Goal: Transaction & Acquisition: Download file/media

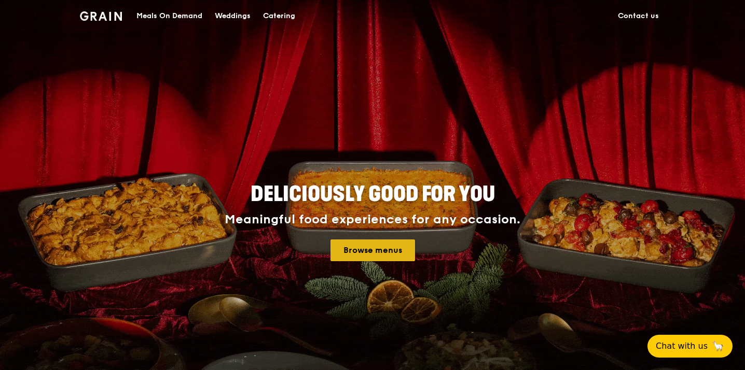
click at [358, 249] on link "Browse menus" at bounding box center [372, 251] width 85 height 22
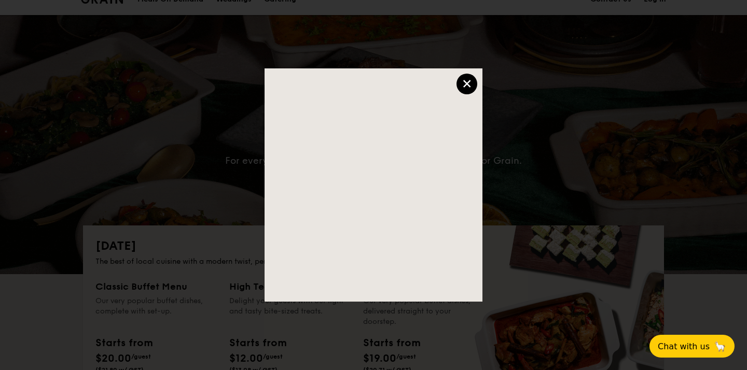
scroll to position [15, 0]
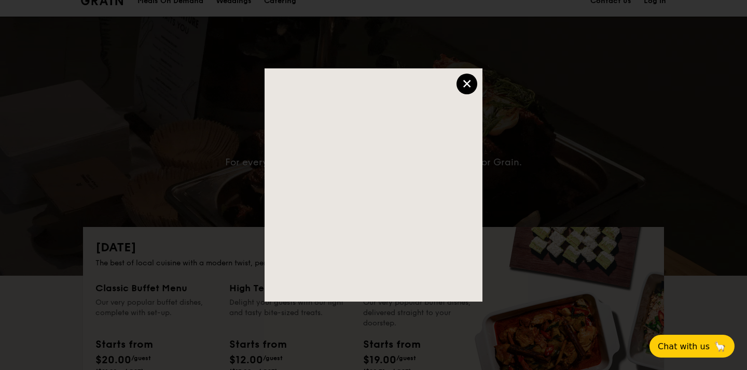
click at [473, 83] on div "×" at bounding box center [466, 84] width 21 height 21
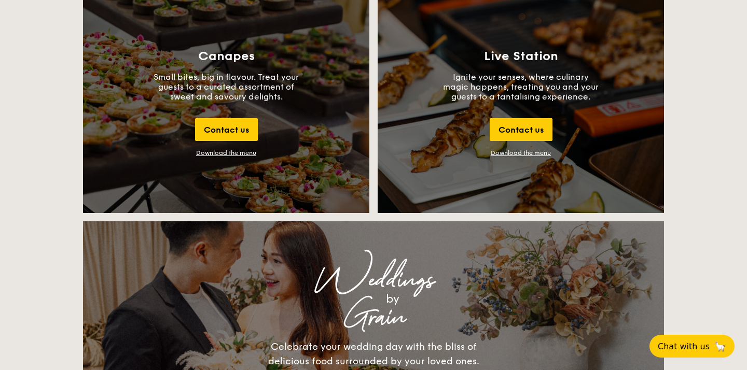
scroll to position [1156, 0]
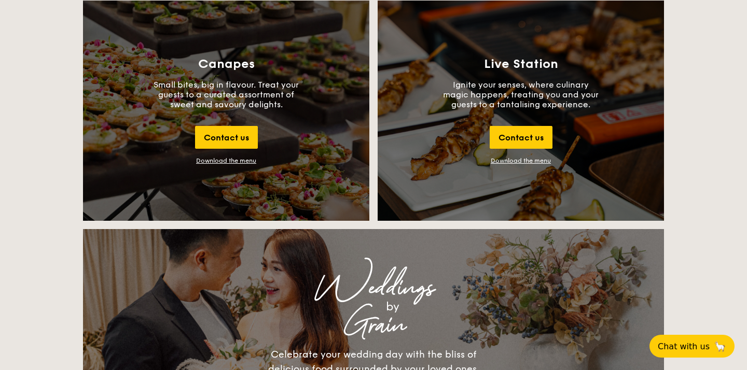
click at [252, 158] on div "Download the menu" at bounding box center [226, 160] width 60 height 7
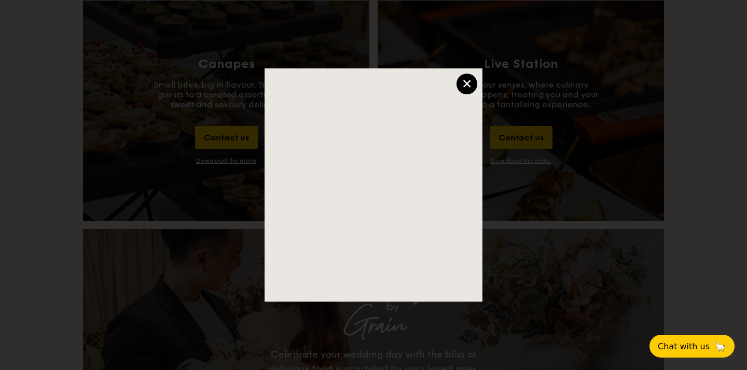
click at [465, 86] on div "×" at bounding box center [466, 84] width 21 height 21
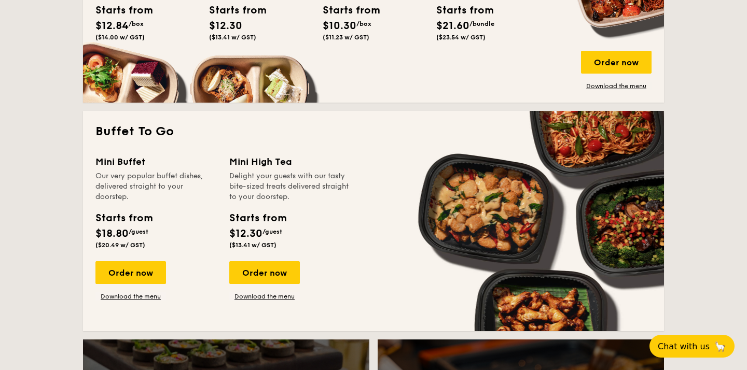
scroll to position [815, 0]
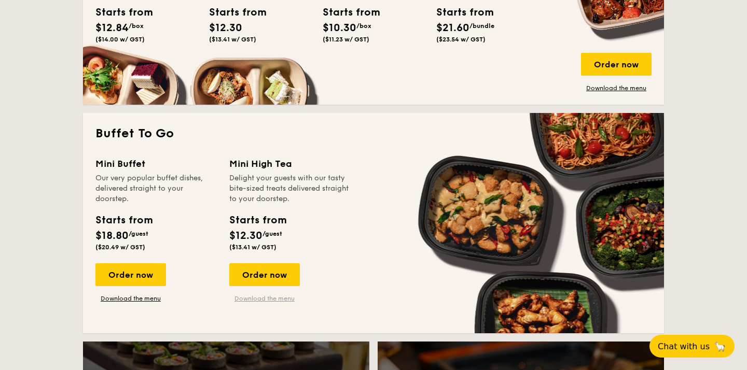
click at [263, 301] on link "Download the menu" at bounding box center [264, 299] width 71 height 8
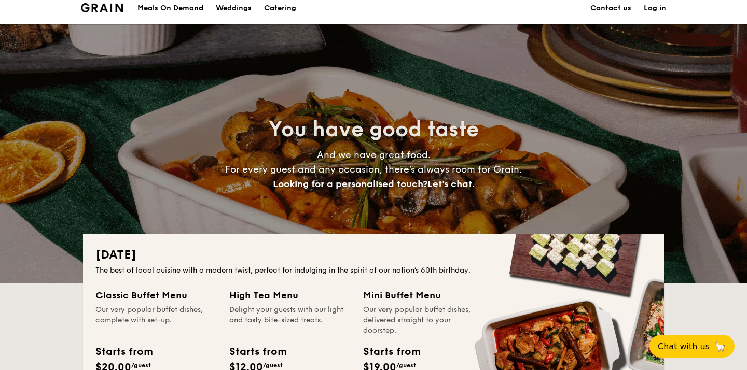
scroll to position [0, 0]
